Goal: Find specific page/section: Find specific page/section

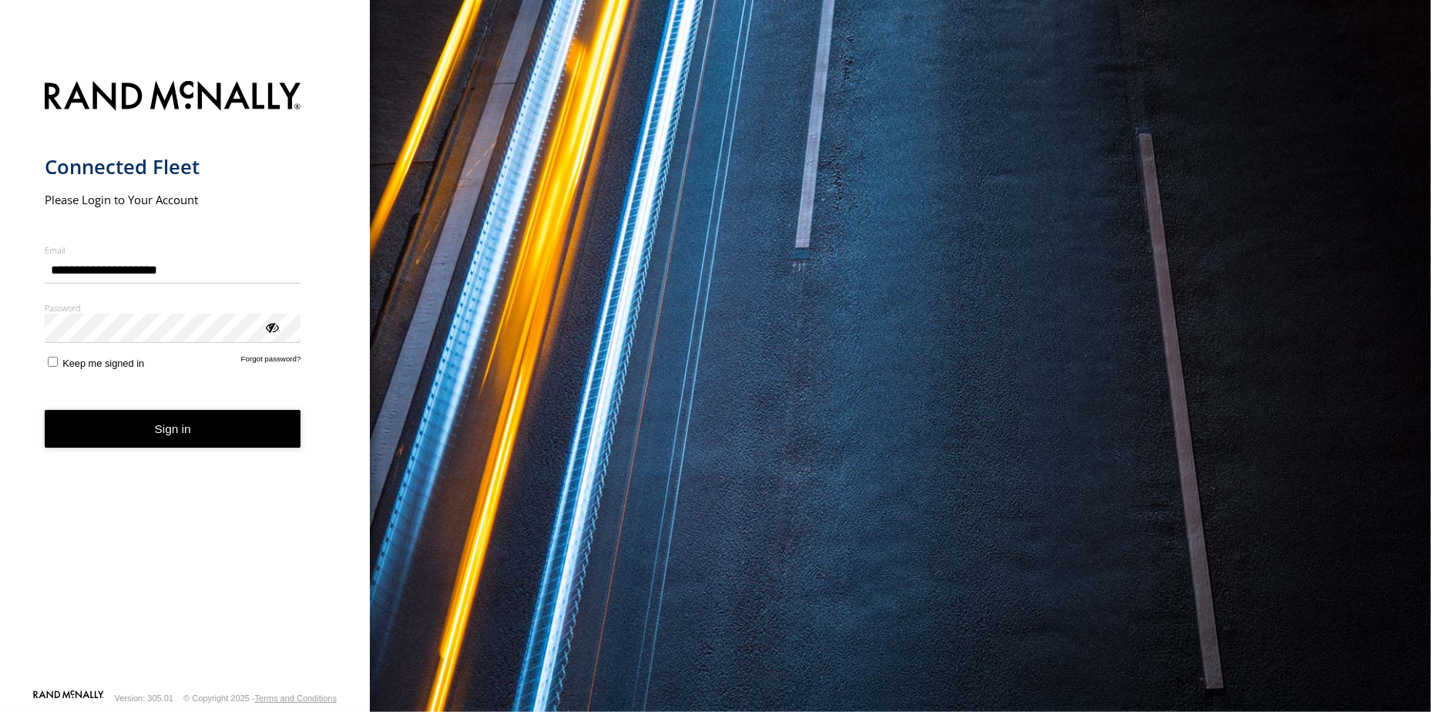
click at [203, 444] on button "Sign in" at bounding box center [173, 429] width 257 height 38
click at [183, 444] on button "Sign in" at bounding box center [173, 429] width 257 height 38
click at [185, 438] on button "Sign in" at bounding box center [173, 429] width 257 height 38
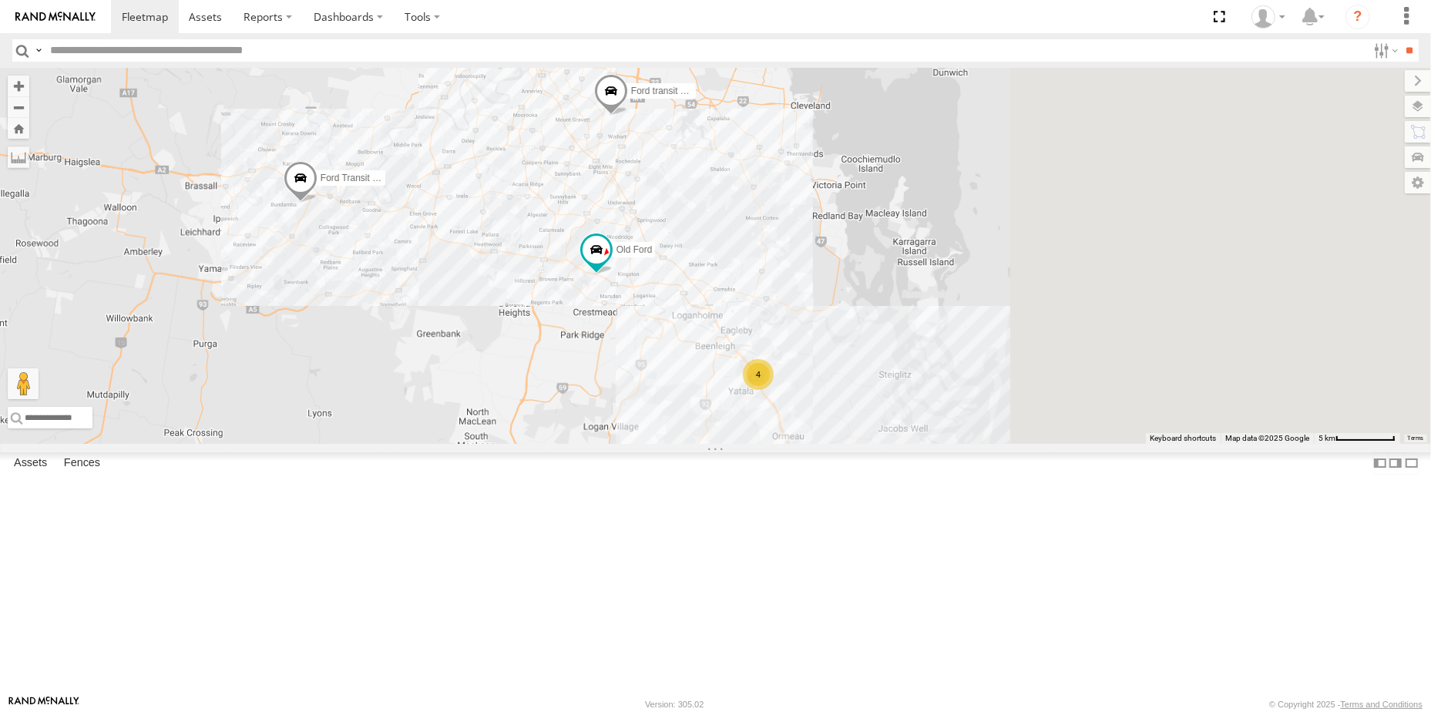
drag, startPoint x: 830, startPoint y: 344, endPoint x: 778, endPoint y: 351, distance: 52.9
click at [778, 351] on div "Ford transit (Little) Ford Transit (New) Old Ford 4" at bounding box center [715, 256] width 1431 height 376
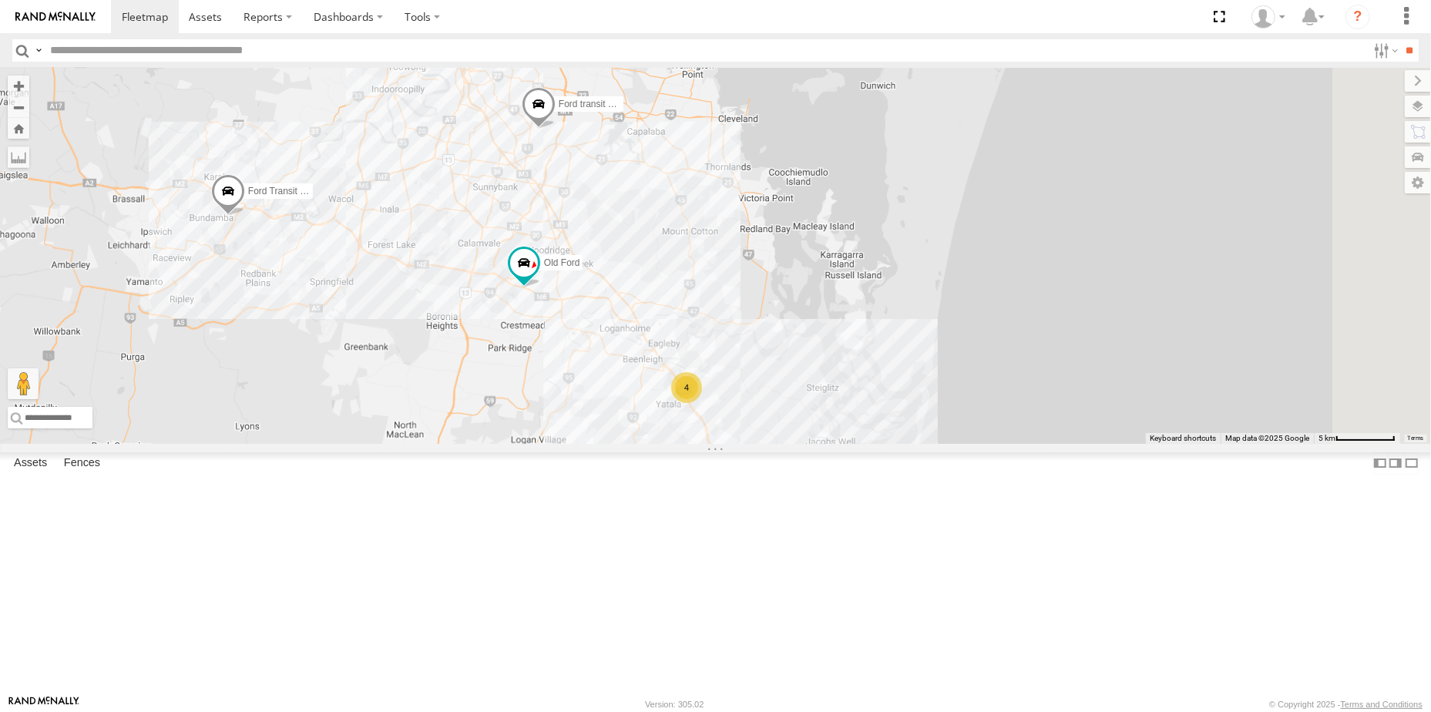
drag, startPoint x: 778, startPoint y: 350, endPoint x: 791, endPoint y: 354, distance: 14.4
click at [791, 354] on div "Ford transit (Little) Ford Transit (New) Old Ford 4" at bounding box center [715, 256] width 1431 height 376
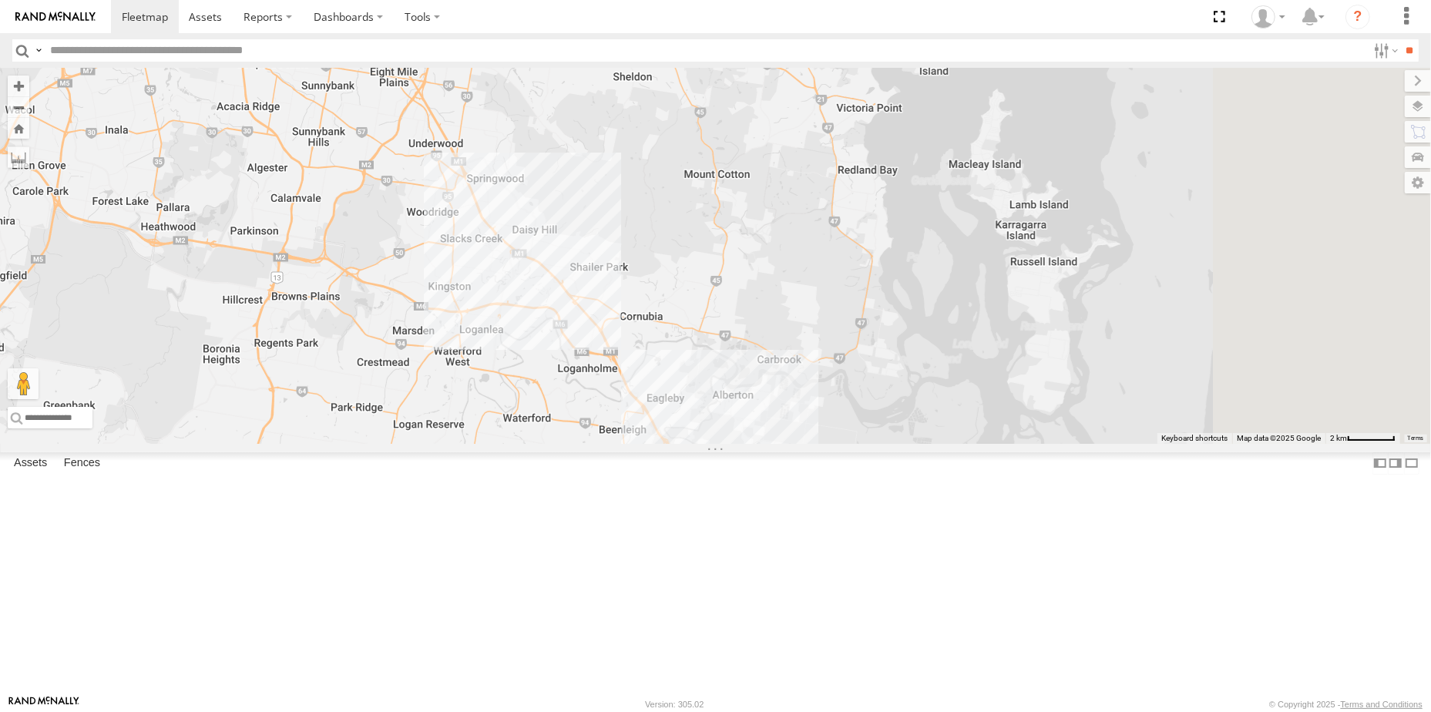
drag, startPoint x: 1182, startPoint y: 342, endPoint x: 694, endPoint y: 281, distance: 491.6
click at [695, 282] on div "5 Ford transit (Little) Ford Transit (New)" at bounding box center [715, 256] width 1431 height 376
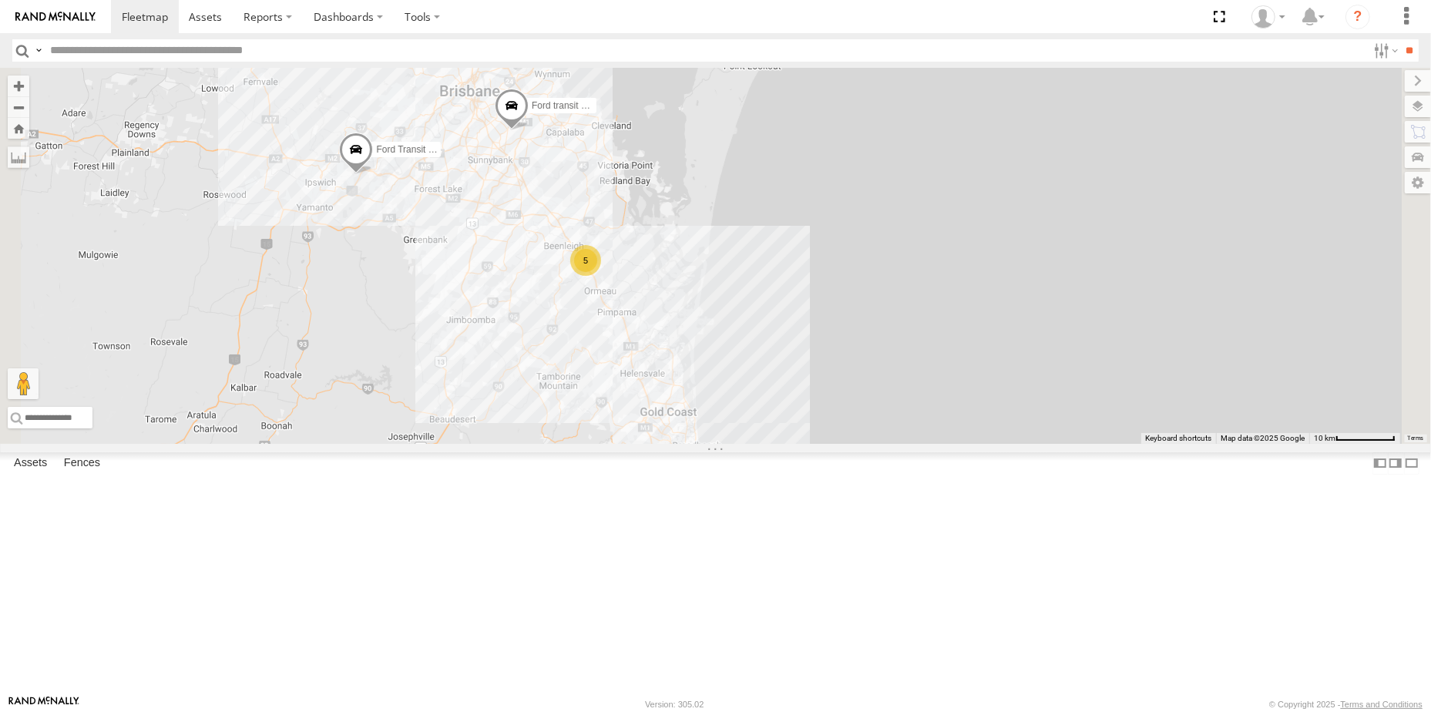
click at [528, 131] on span at bounding box center [511, 110] width 34 height 42
click at [716, 409] on div "Ford transit (Little) Ford Transit (New) 5 Ford transit (Little) All Assets Wec…" at bounding box center [715, 256] width 1431 height 376
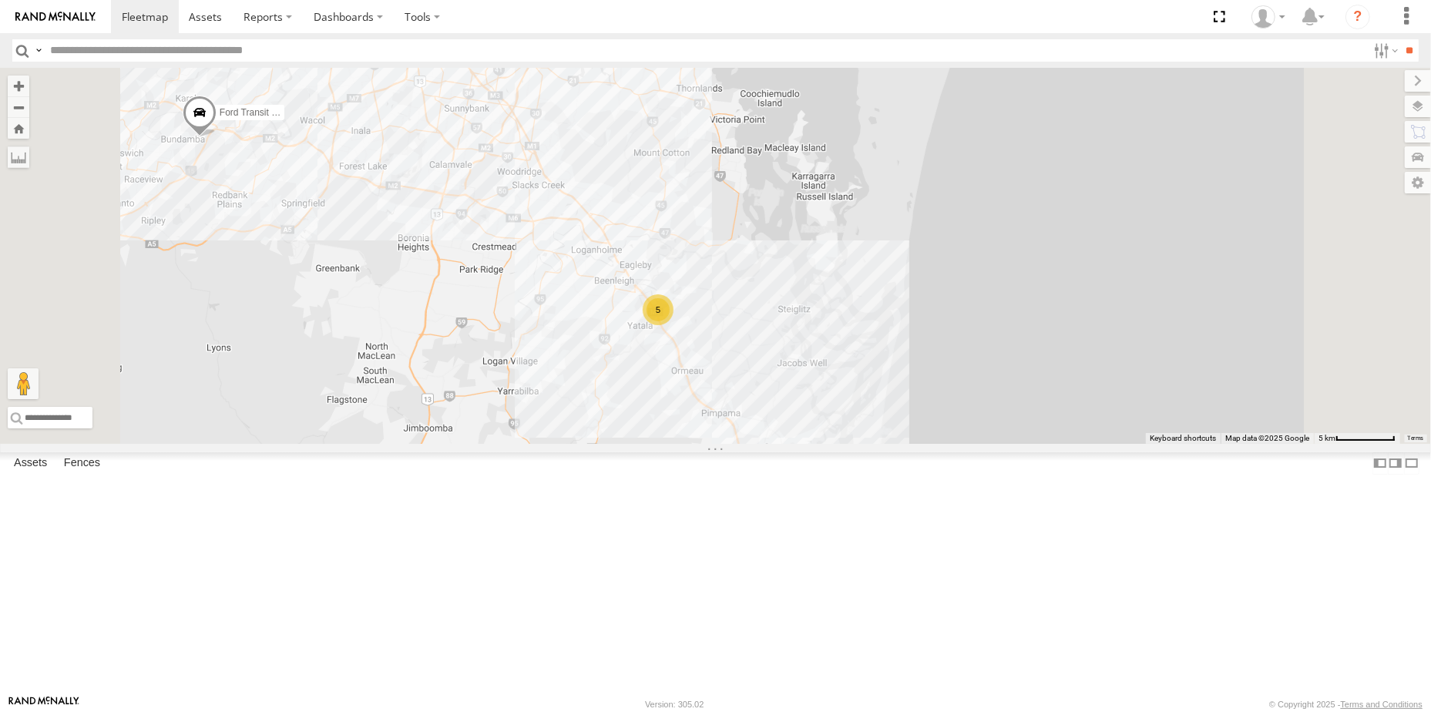
drag, startPoint x: 708, startPoint y: 331, endPoint x: 717, endPoint y: 396, distance: 65.3
click at [717, 396] on div "Ford transit (Little) Ford Transit (New) 5" at bounding box center [715, 256] width 1431 height 376
